Goal: Information Seeking & Learning: Learn about a topic

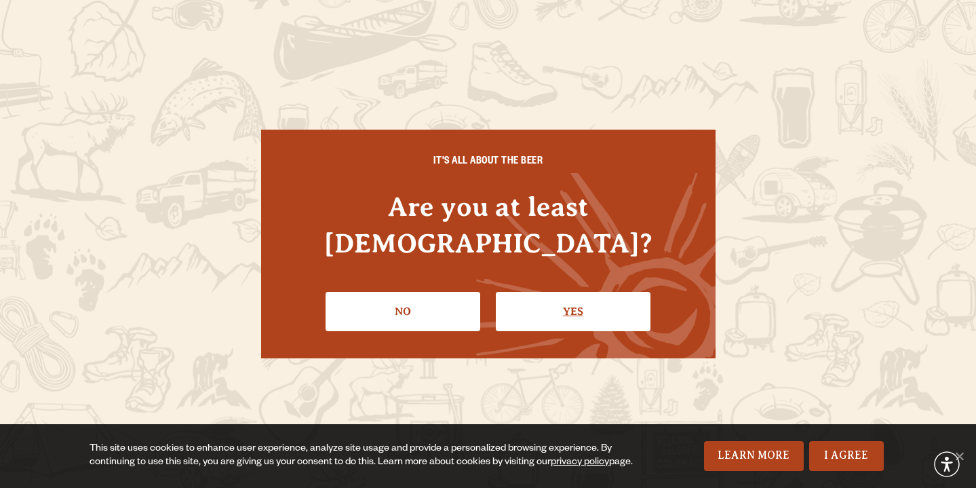
click at [554, 295] on link "Yes" at bounding box center [573, 311] width 155 height 39
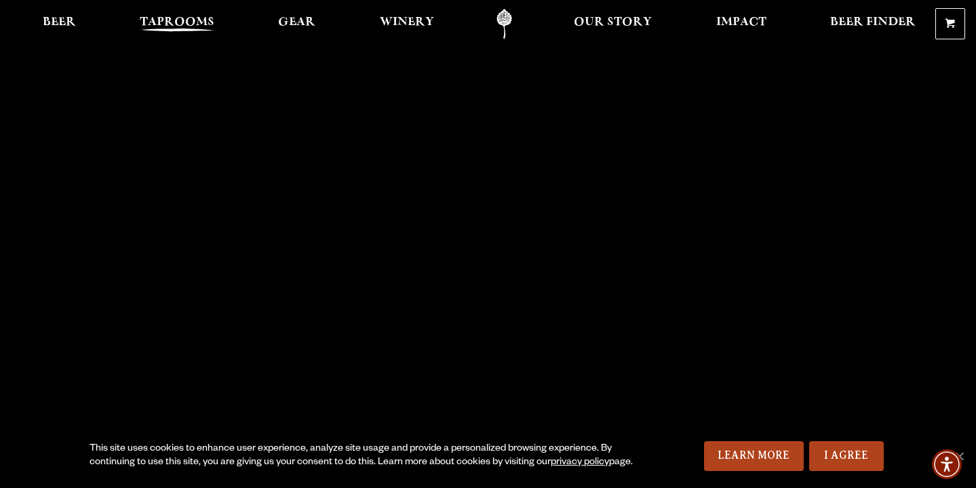
click at [173, 20] on span "Taprooms" at bounding box center [177, 22] width 75 height 11
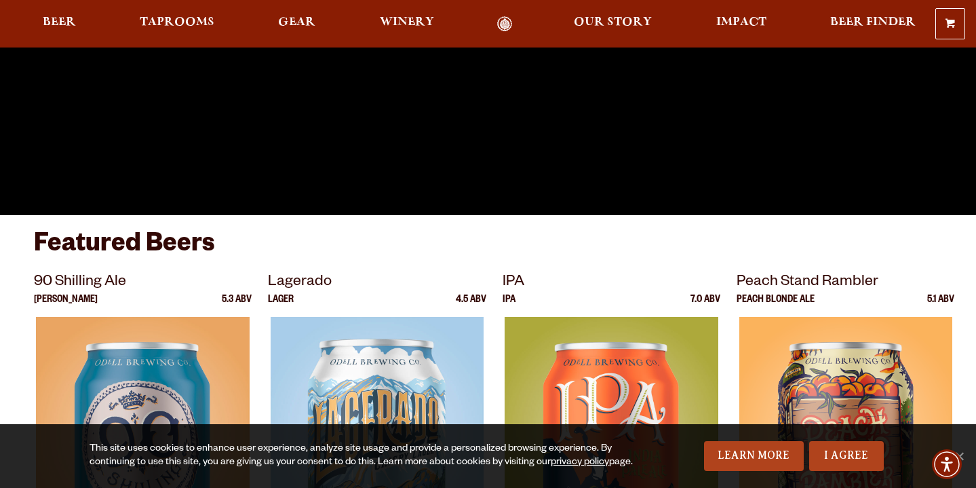
scroll to position [335, 0]
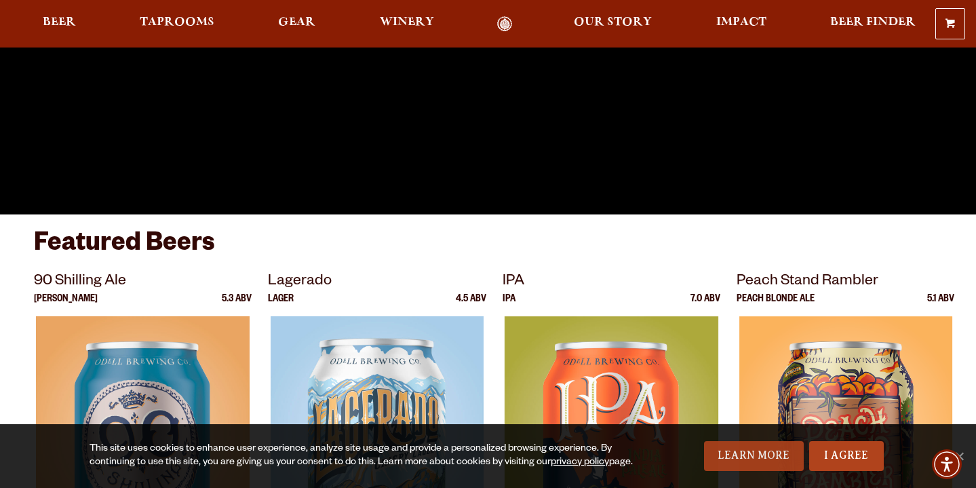
click at [775, 453] on link "Learn More" at bounding box center [754, 456] width 100 height 30
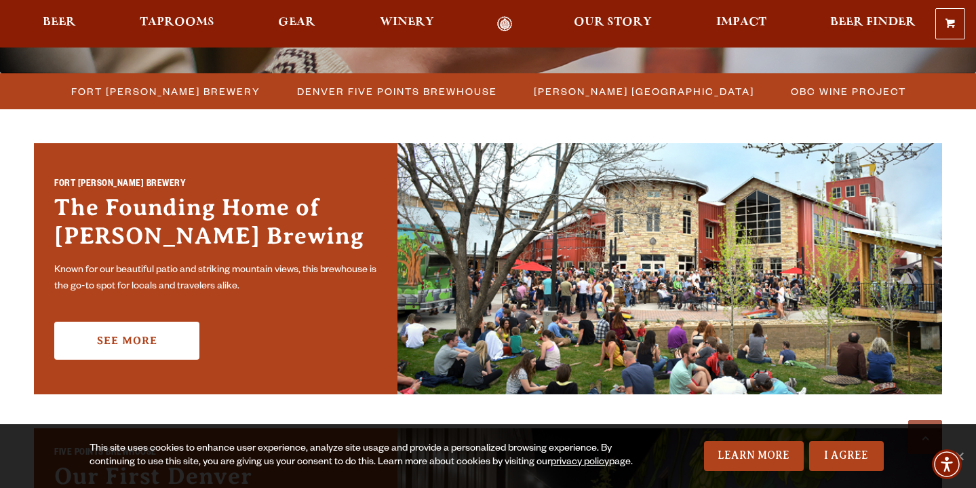
scroll to position [370, 0]
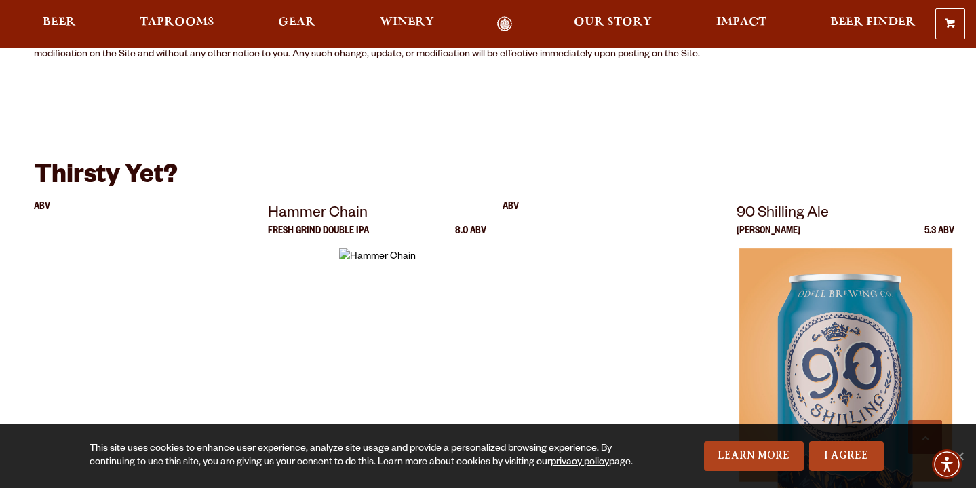
scroll to position [2554, 0]
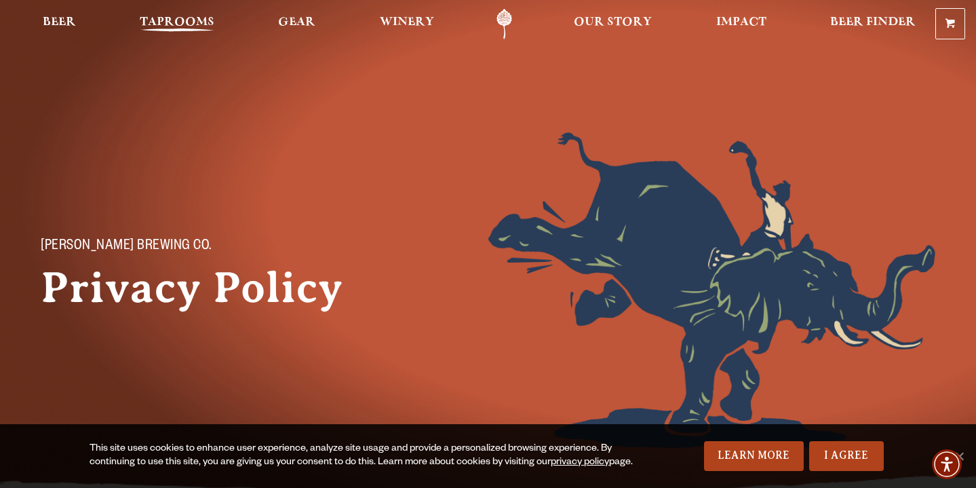
click at [204, 20] on span "Taprooms" at bounding box center [177, 22] width 75 height 11
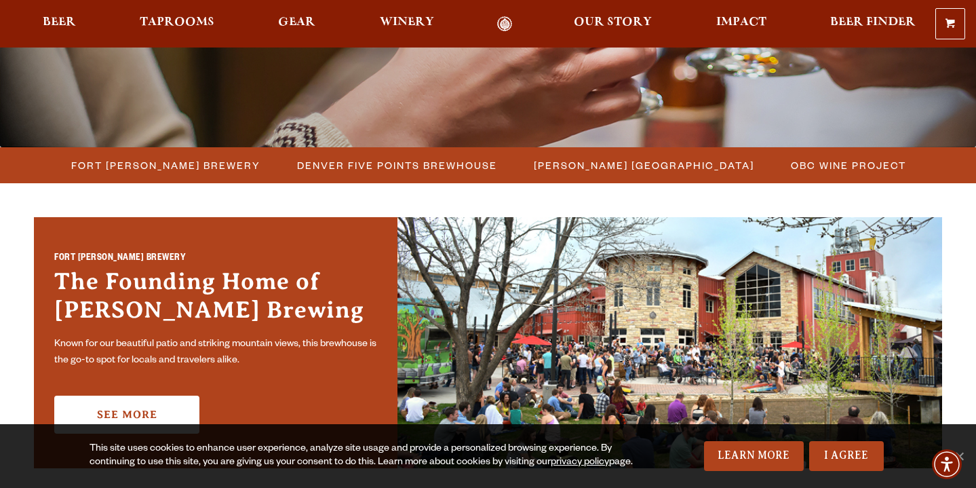
scroll to position [297, 0]
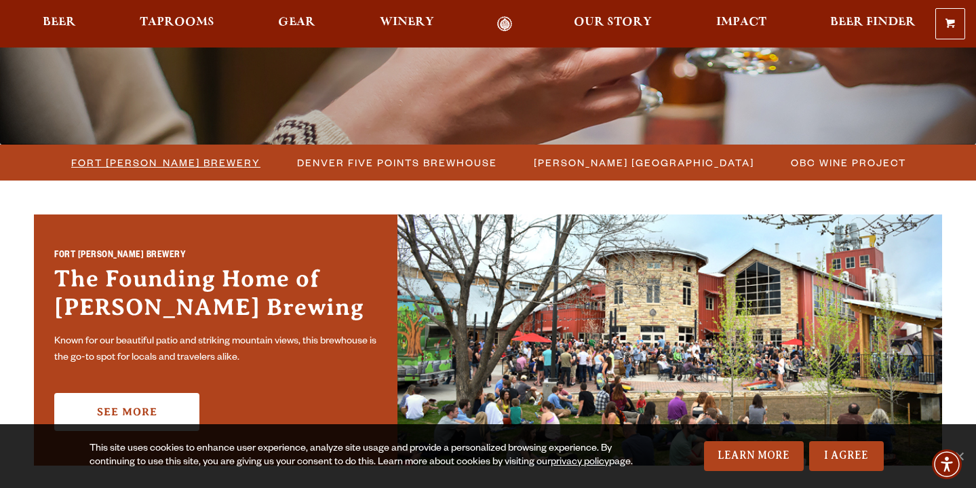
click at [157, 166] on span "Fort Collins Brewery" at bounding box center [165, 163] width 189 height 20
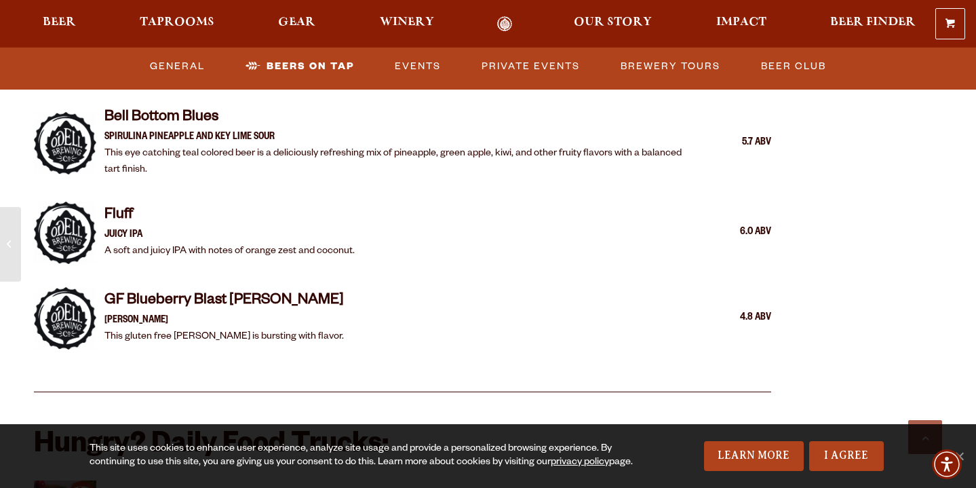
scroll to position [2843, 0]
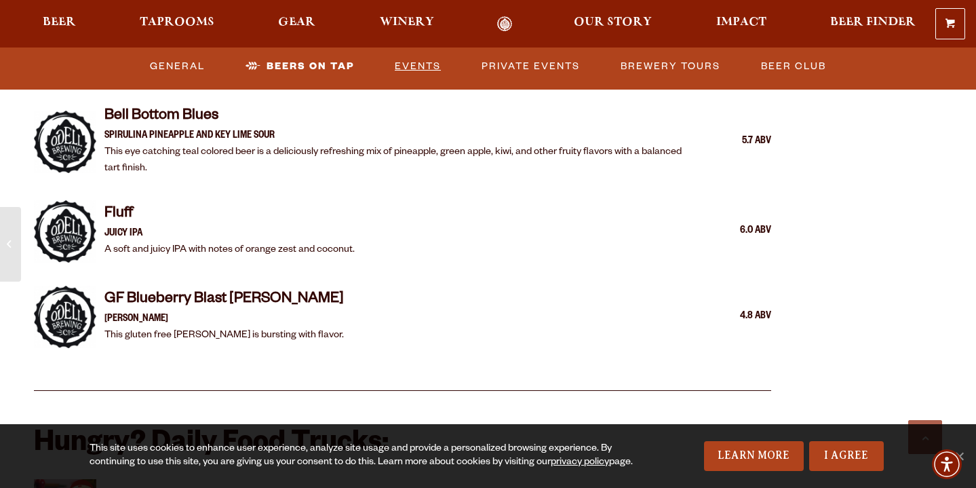
click at [415, 68] on link "Events" at bounding box center [418, 66] width 57 height 31
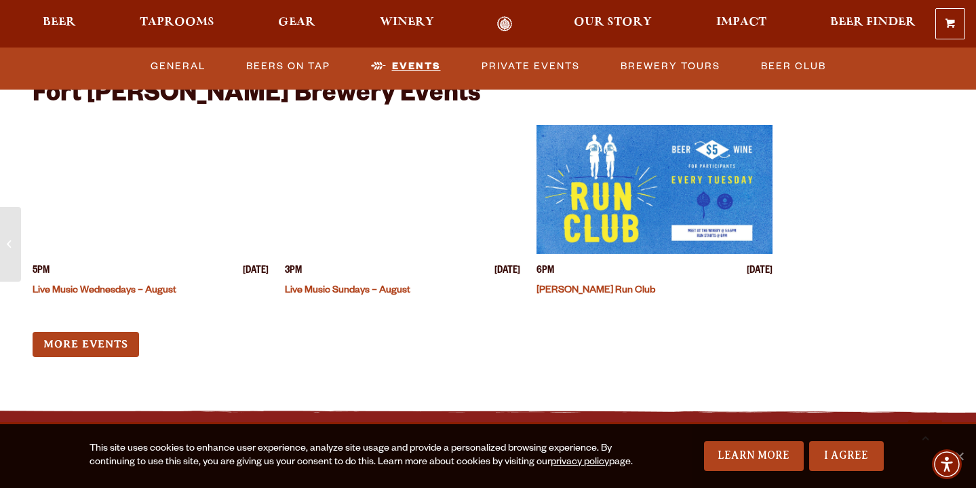
scroll to position [5232, 0]
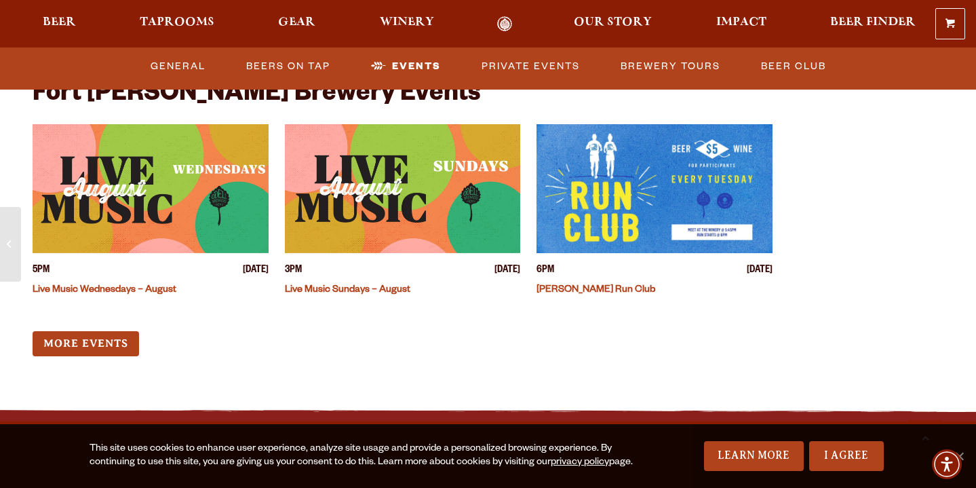
click at [163, 176] on img "View event details" at bounding box center [151, 188] width 236 height 129
